Goal: Information Seeking & Learning: Learn about a topic

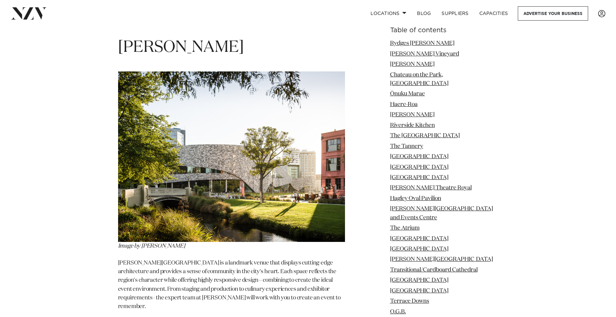
scroll to position [1360, 0]
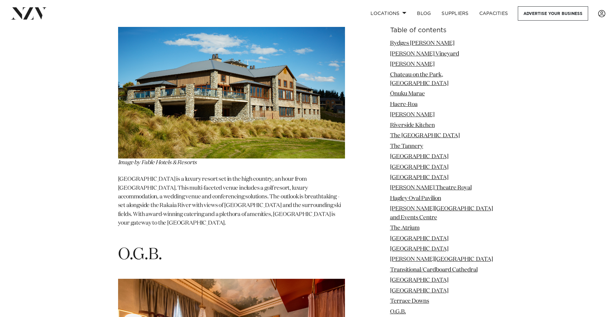
scroll to position [7077, 0]
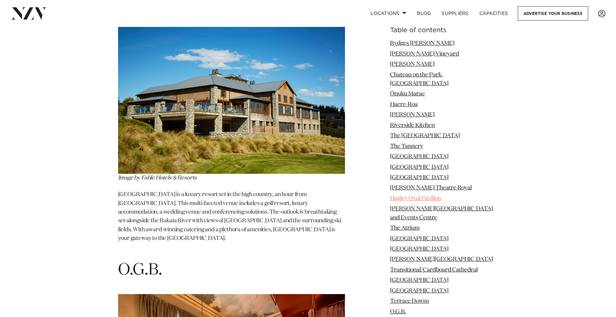
click at [420, 195] on link "Hagley Oval Pavilion" at bounding box center [415, 198] width 51 height 6
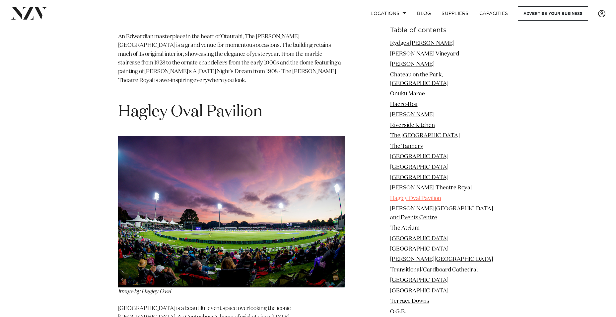
scroll to position [4479, 0]
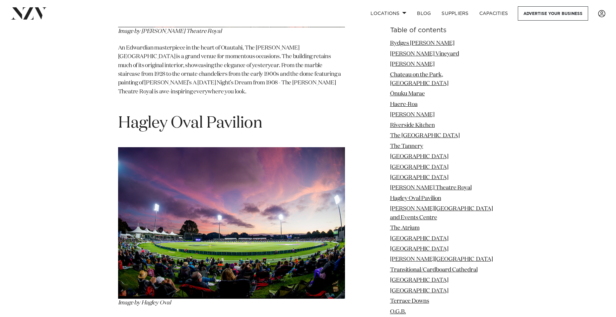
click at [179, 178] on img at bounding box center [231, 222] width 227 height 151
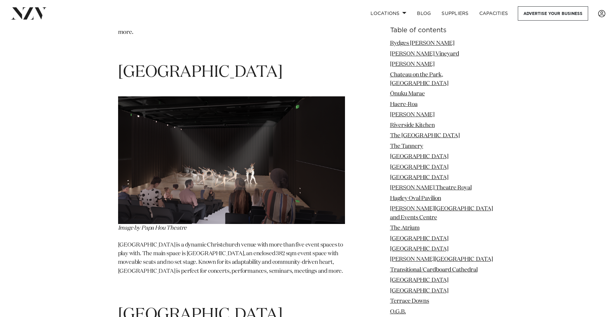
scroll to position [3318, 0]
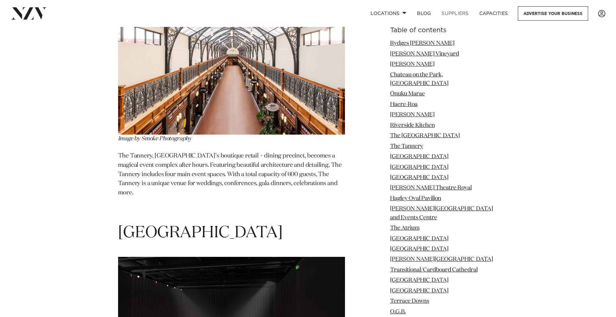
click at [457, 13] on link "SUPPLIERS" at bounding box center [454, 13] width 37 height 14
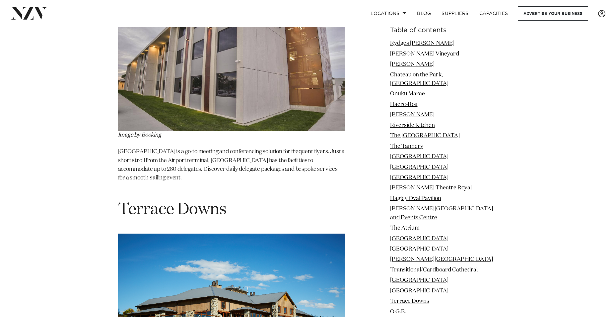
scroll to position [7077, 0]
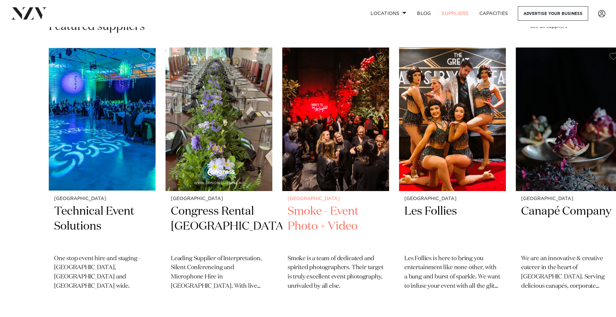
scroll to position [232, 0]
